Goal: Task Accomplishment & Management: Complete application form

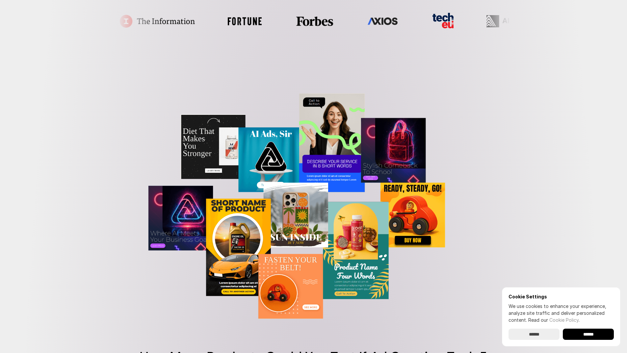
scroll to position [329, 0]
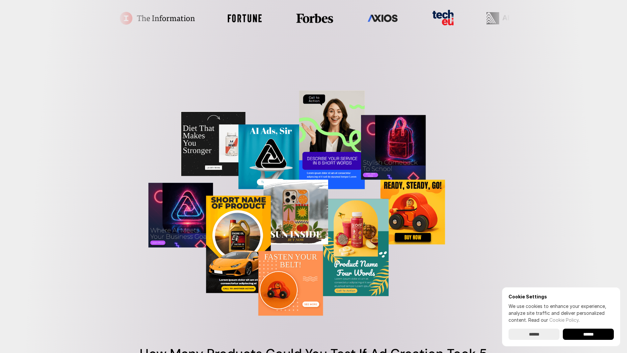
click at [339, 212] on img at bounding box center [313, 199] width 406 height 248
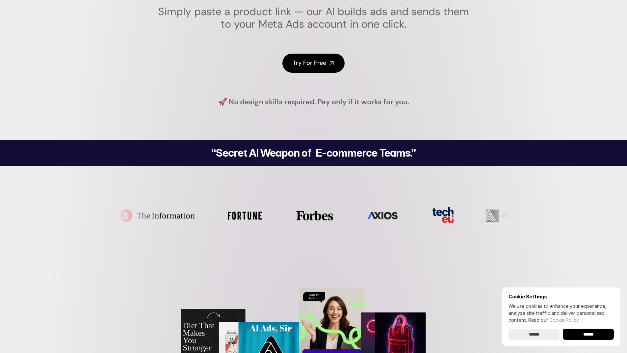
scroll to position [0, 0]
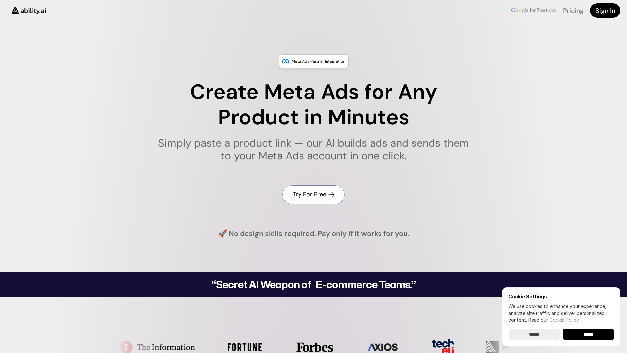
click at [297, 194] on h4 "Try For Free" at bounding box center [309, 195] width 33 height 8
click at [311, 194] on h4 "Try For Free" at bounding box center [309, 195] width 33 height 8
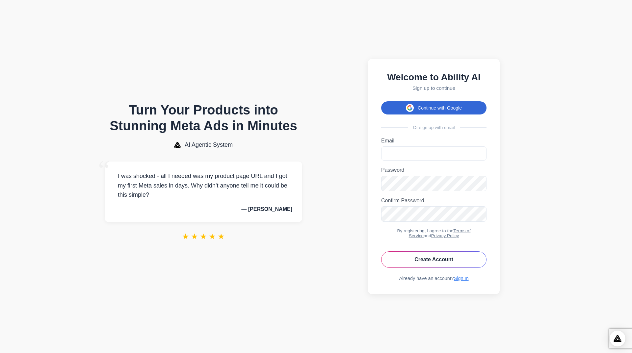
click at [409, 105] on icon at bounding box center [409, 106] width 4 height 2
click at [413, 101] on button "Continue with Google" at bounding box center [433, 107] width 105 height 13
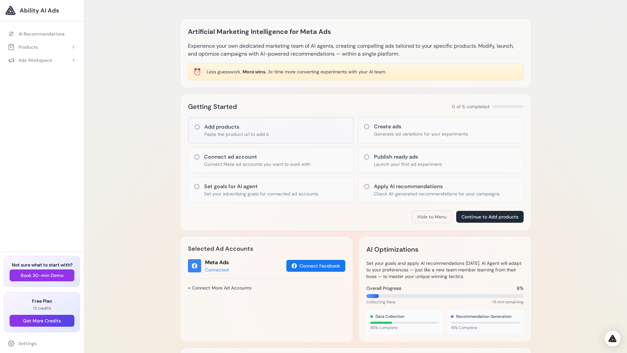
click at [13, 10] on div at bounding box center [10, 10] width 11 height 11
click at [367, 125] on icon at bounding box center [366, 126] width 7 height 7
